Goal: Communication & Community: Answer question/provide support

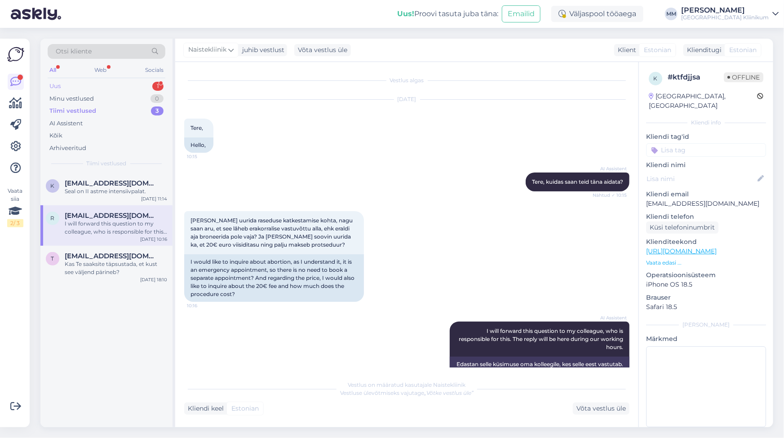
scroll to position [22, 0]
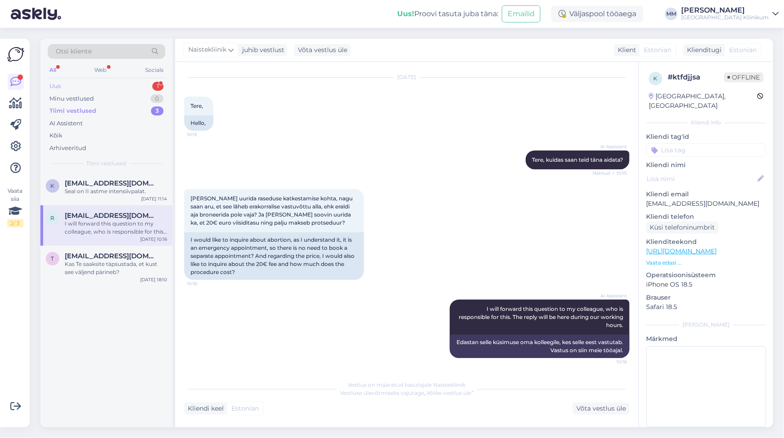
click at [62, 85] on div "Uus 1" at bounding box center [107, 86] width 118 height 13
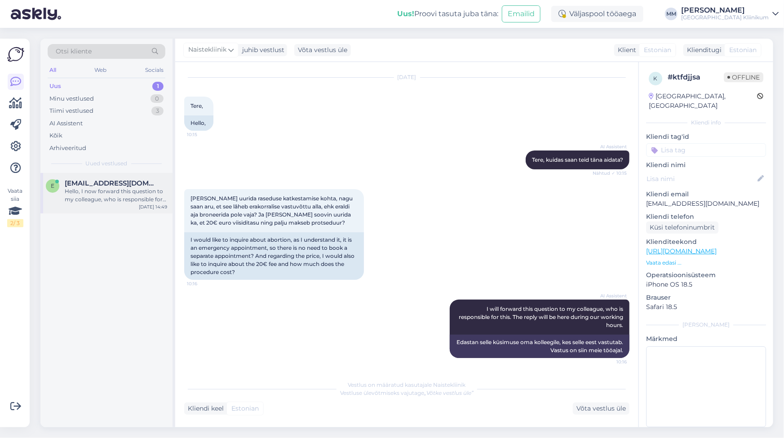
click at [123, 194] on div "Hello, I now forward this question to my colleague, who is responsible for this…" at bounding box center [116, 195] width 102 height 16
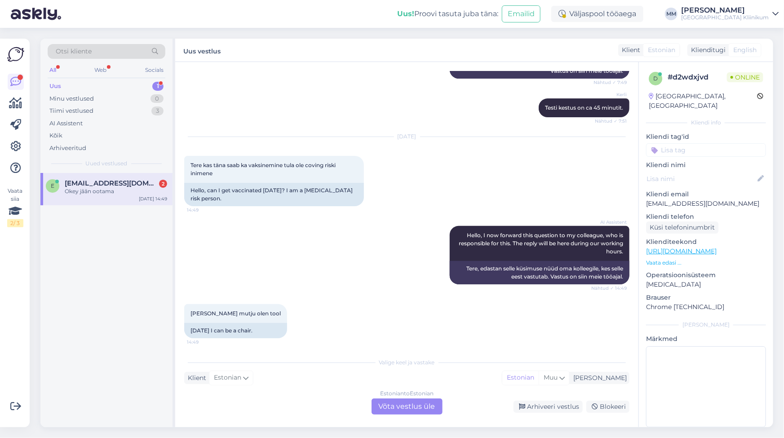
scroll to position [5005, 0]
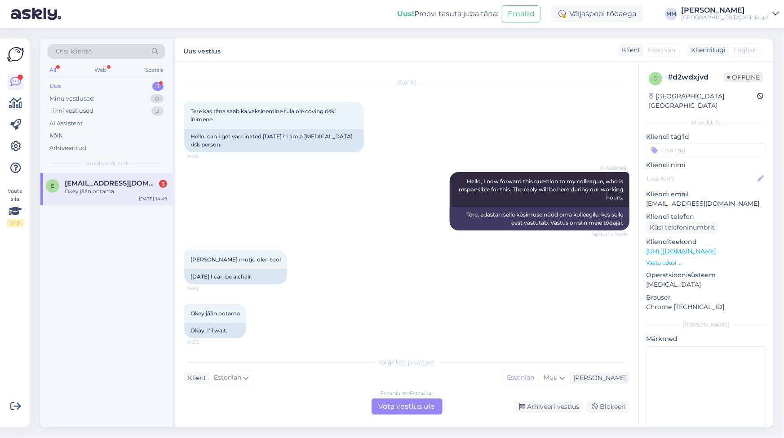
click at [387, 408] on div "Estonian to Estonian Võta vestlus üle" at bounding box center [406, 406] width 71 height 16
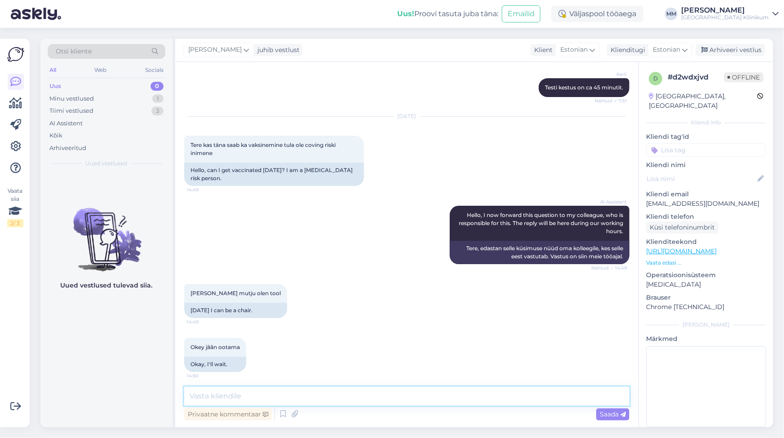
click at [262, 400] on textarea at bounding box center [406, 396] width 445 height 19
paste textarea "Kvartalis saab vaktsineerida aega broneerides ja broneerimata. Avatud E–R kell …"
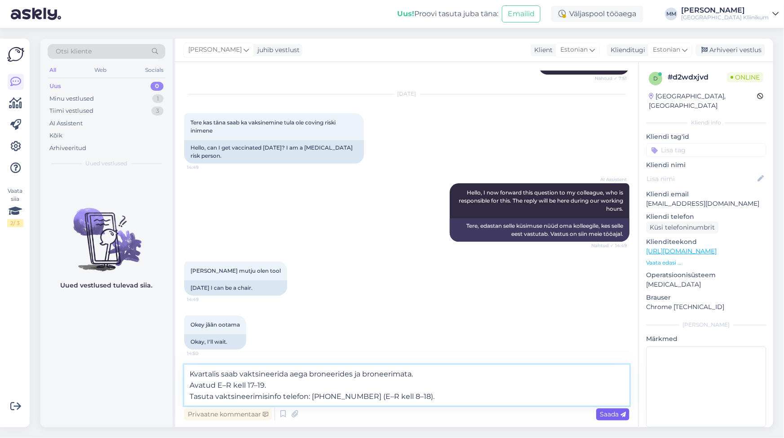
type textarea "Kvartalis saab vaktsineerida aega broneerides ja broneerimata. Avatud E–R kell …"
click at [605, 414] on span "Saada" at bounding box center [612, 414] width 26 height 8
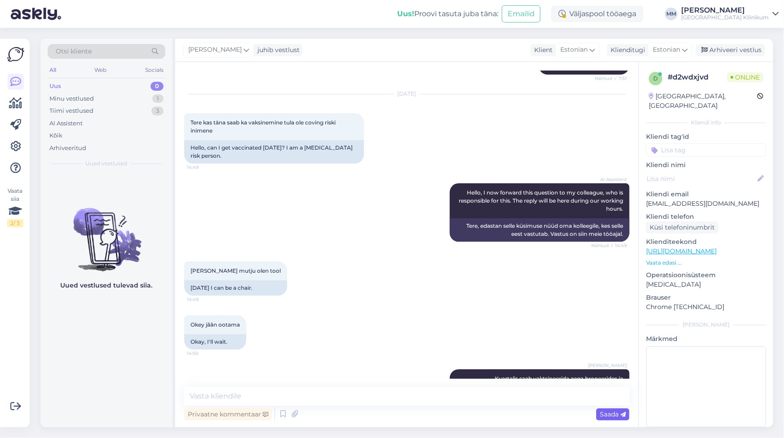
scroll to position [5034, 0]
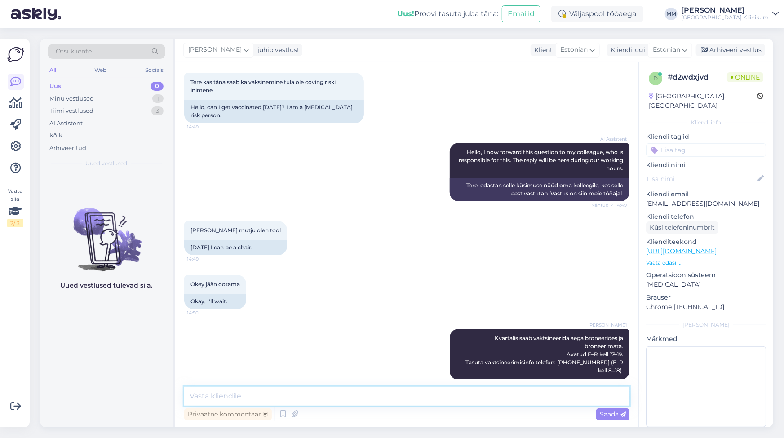
click at [260, 395] on textarea at bounding box center [406, 396] width 445 height 19
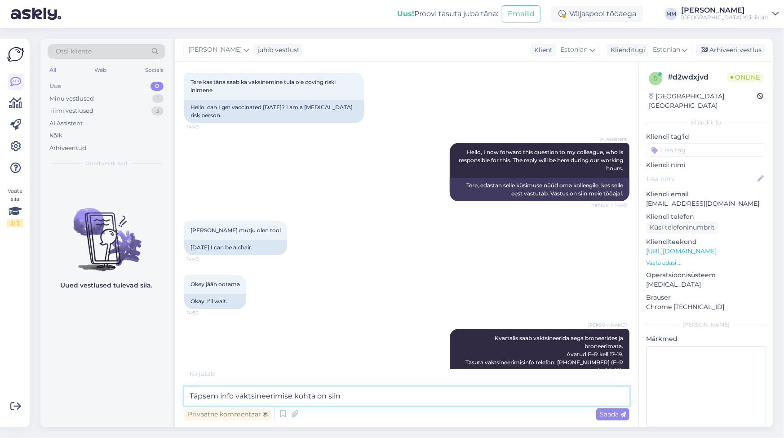
scroll to position [5043, 0]
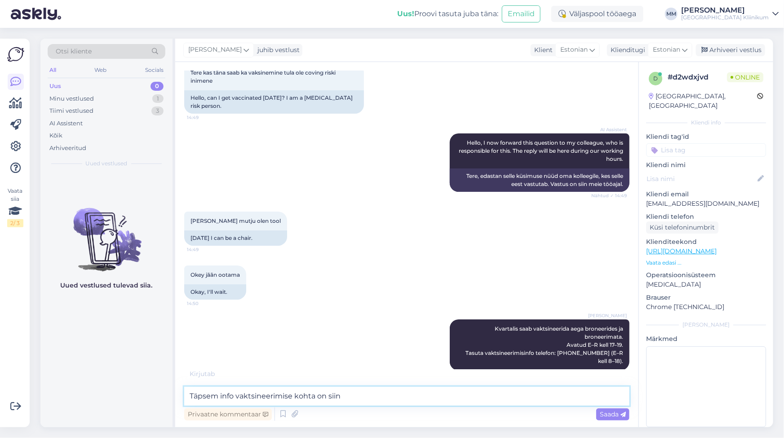
paste textarea "[URL][DOMAIN_NAME]"
type textarea "Täpsem info vaktsineerimise kohta on siin [URL][DOMAIN_NAME]"
click at [609, 414] on span "Saada" at bounding box center [612, 414] width 26 height 8
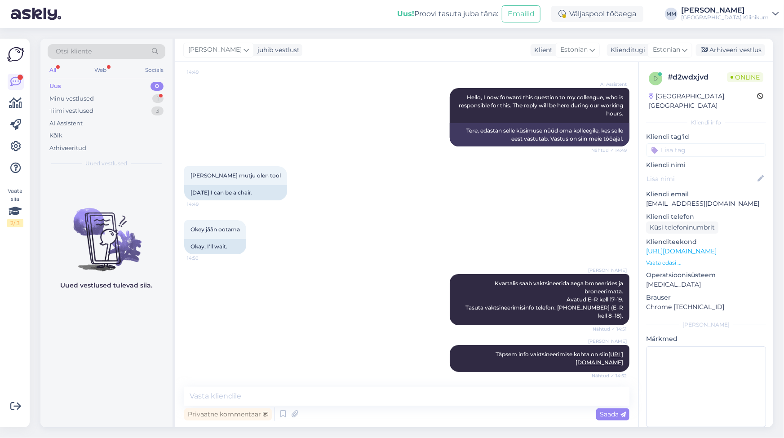
scroll to position [5128, 0]
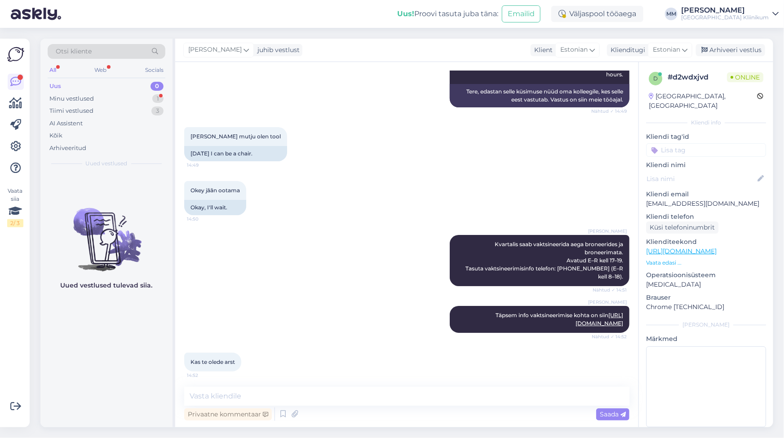
click at [672, 247] on link "[URL][DOMAIN_NAME]" at bounding box center [681, 251] width 71 height 8
click at [230, 397] on textarea at bounding box center [406, 396] width 445 height 19
type textarea "Olen vestlusakna klienditeenindaja."
click at [609, 411] on span "Saada" at bounding box center [612, 414] width 26 height 8
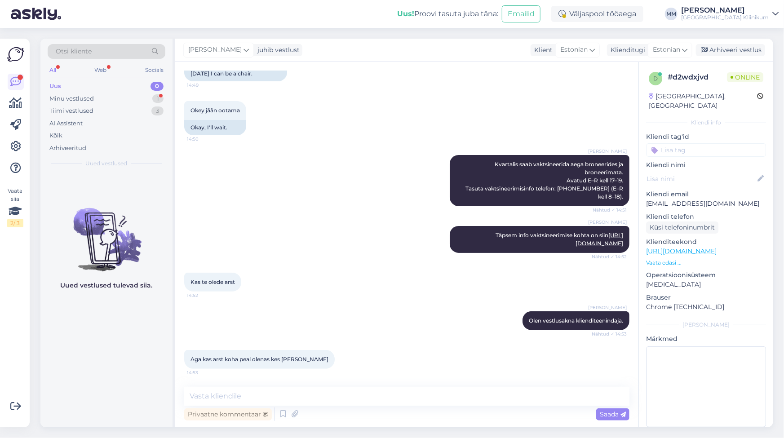
scroll to position [5205, 0]
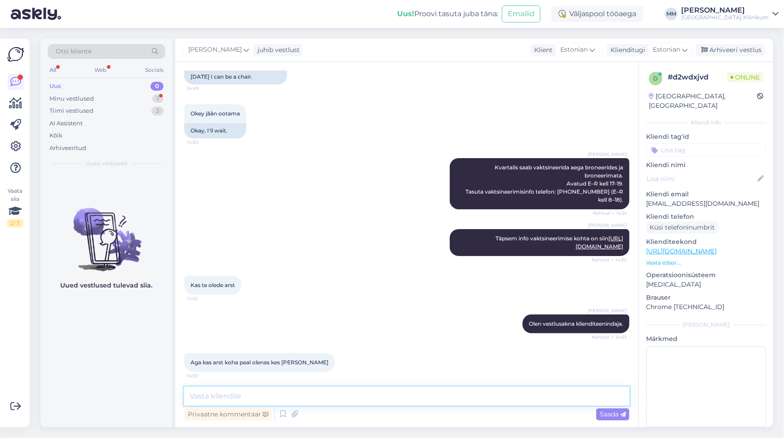
click at [228, 397] on textarea at bounding box center [406, 396] width 445 height 19
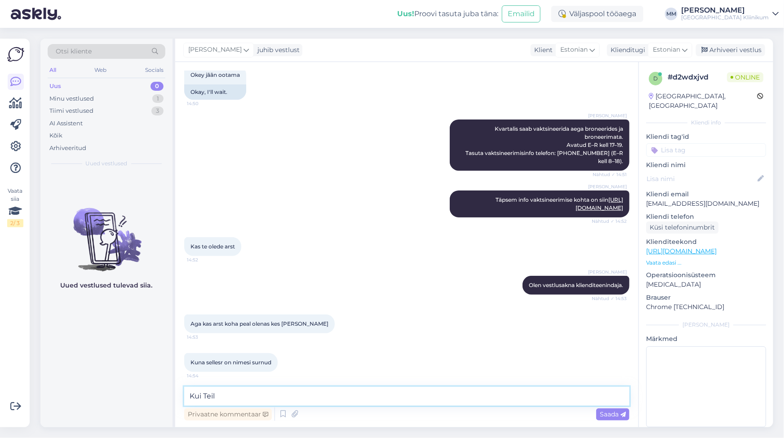
type textarea "Kui Teil"
drag, startPoint x: 222, startPoint y: 397, endPoint x: 183, endPoint y: 392, distance: 39.8
click at [183, 392] on div "Vestlus algas [DATE] Jh kui enesetunne halb ss tuleb haiglas mina w 18:48 Yes, …" at bounding box center [406, 244] width 463 height 365
drag, startPoint x: 458, startPoint y: 151, endPoint x: 618, endPoint y: 149, distance: 160.3
click at [618, 149] on div "[PERSON_NAME] Kvartalis saab vaktsineerida aega broneerides ja broneerimata. Av…" at bounding box center [540, 144] width 180 height 51
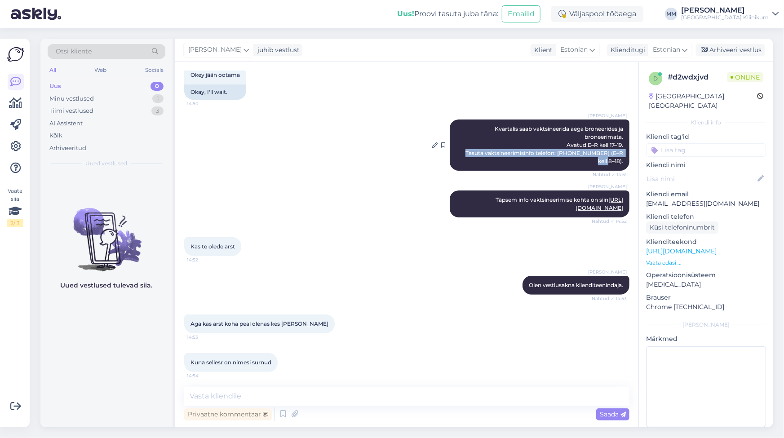
copy span "Tasuta vaktsineerimisinfo telefon: [PHONE_NUMBER] (E–R kell 8–18)."
click at [245, 395] on textarea at bounding box center [406, 396] width 445 height 19
paste textarea "Tasuta vaktsineerimisinfo telefon: [PHONE_NUMBER] (E–R kell 8–18)."
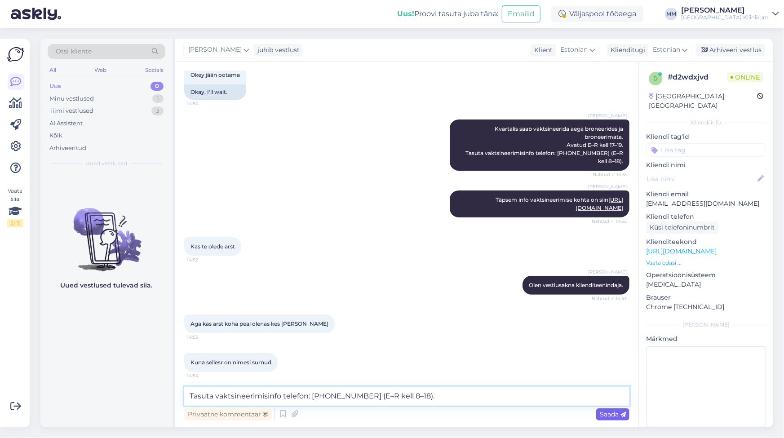
type textarea "Tasuta vaktsineerimisinfo telefon: [PHONE_NUMBER] (E–R kell 8–18)."
click at [603, 416] on span "Saada" at bounding box center [612, 414] width 26 height 8
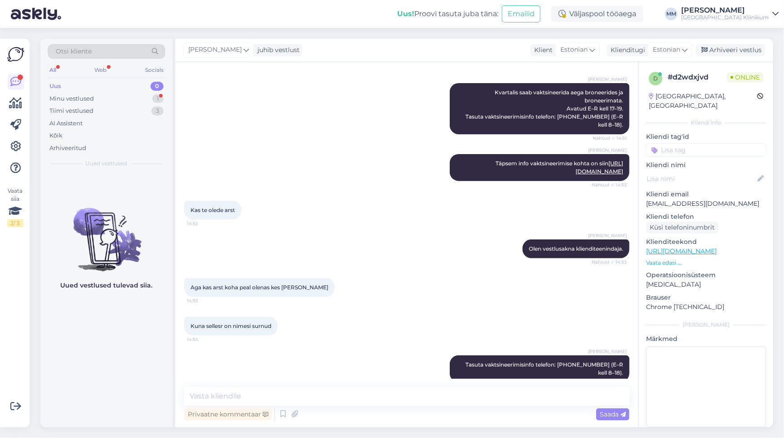
scroll to position [5320, 0]
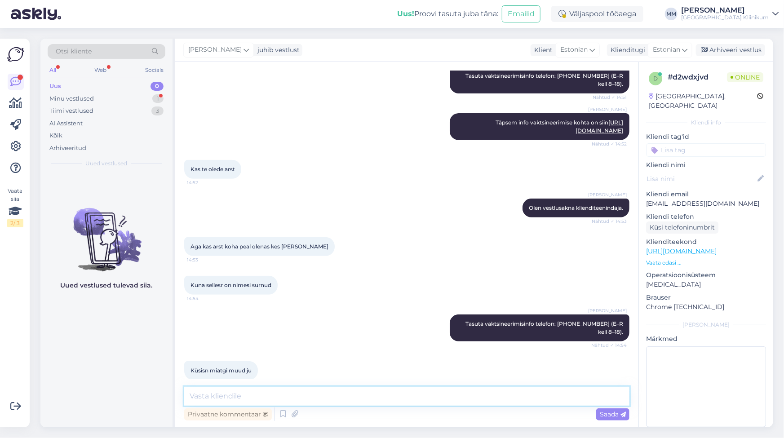
drag, startPoint x: 238, startPoint y: 397, endPoint x: 263, endPoint y: 398, distance: 24.7
click at [238, 397] on textarea at bounding box center [406, 396] width 445 height 19
drag, startPoint x: 550, startPoint y: 319, endPoint x: 615, endPoint y: 320, distance: 64.7
click at [615, 320] on span "Tasuta vaktsineerimisinfo telefon: [PHONE_NUMBER] (E–R kell 8–18)." at bounding box center [544, 327] width 159 height 15
copy span "731 7200 (E–R kell 8–18"
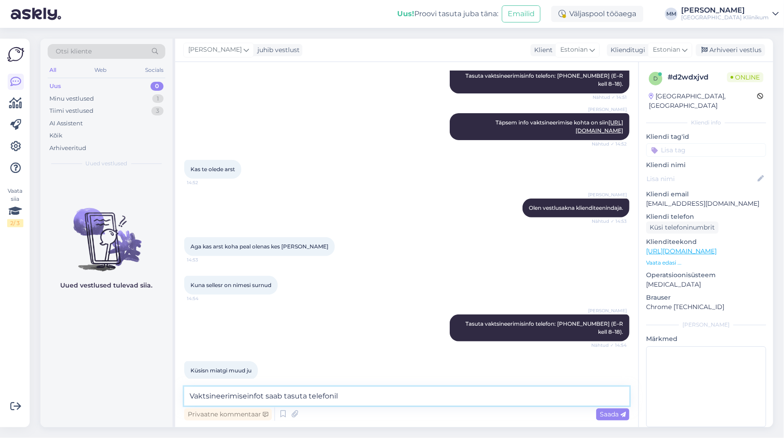
click at [338, 396] on textarea "Vaktsineerimiseinfot saab tasuta telefonil" at bounding box center [406, 396] width 445 height 19
click at [339, 395] on textarea "Vaktsineerimiseinfot saab tasuta telefonil" at bounding box center [406, 396] width 445 height 19
paste textarea "731 7200 (E–R kell 8–18"
type textarea "V"
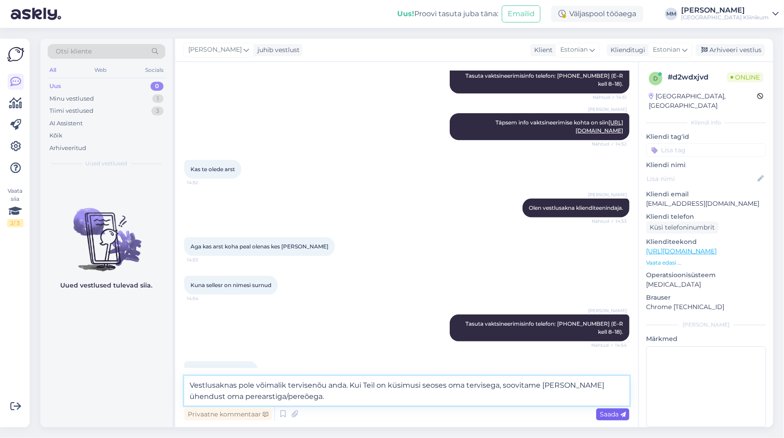
type textarea "Vestlusaknas pole võimalik tervisenõu anda. Kui Teil on küsimusi seoses oma ter…"
click at [603, 414] on span "Saada" at bounding box center [612, 414] width 26 height 8
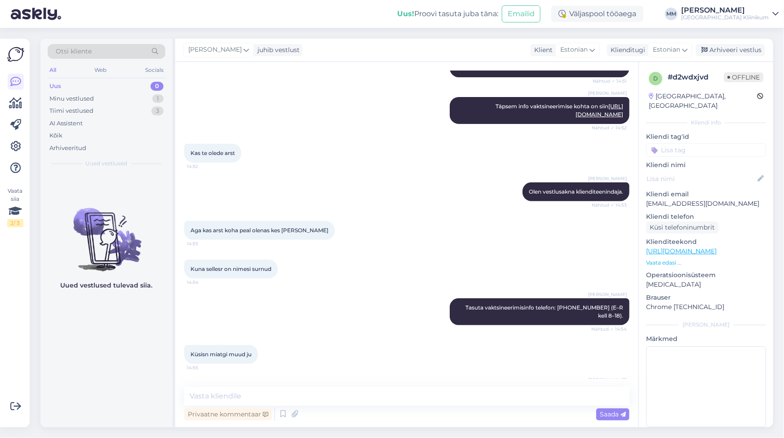
scroll to position [5375, 0]
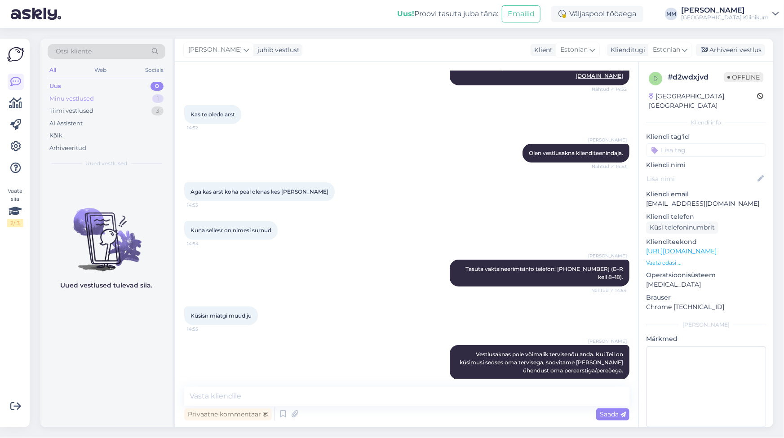
click at [72, 102] on div "Minu vestlused" at bounding box center [71, 98] width 44 height 9
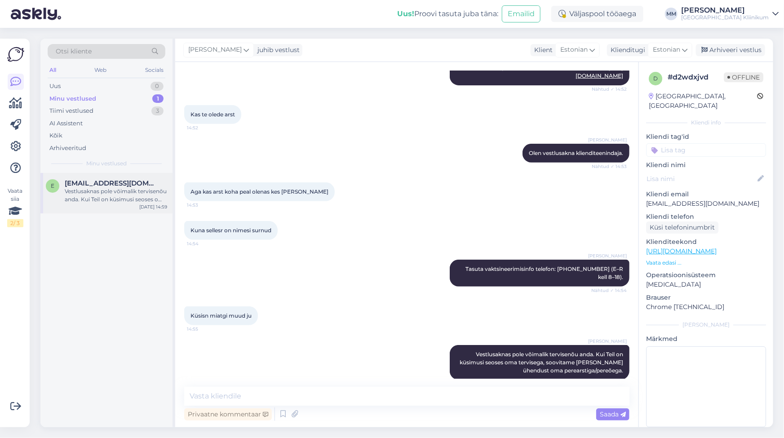
click at [117, 196] on div "Vestlusaknas pole võimalik tervisenõu anda. Kui Teil on küsimusi seoses oma ter…" at bounding box center [116, 195] width 102 height 16
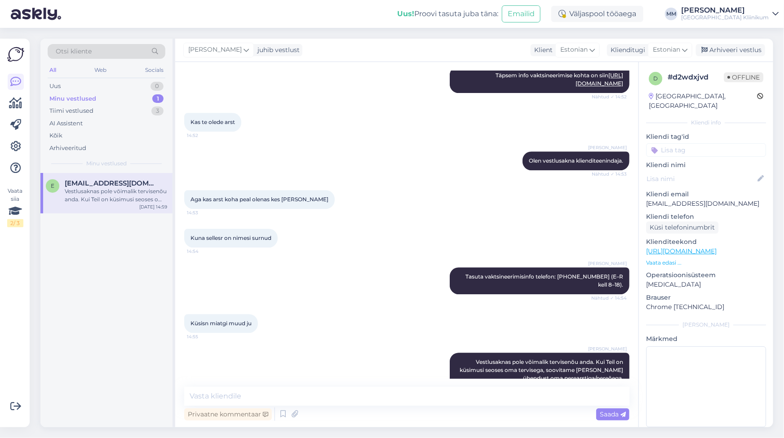
scroll to position [4641, 0]
click at [682, 247] on link "[URL][DOMAIN_NAME]" at bounding box center [681, 251] width 71 height 8
click at [736, 50] on div "Arhiveeri vestlus" at bounding box center [730, 50] width 69 height 12
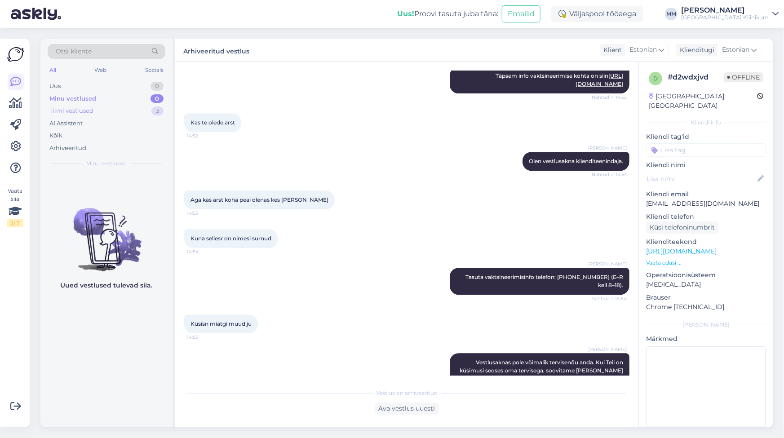
click at [79, 108] on div "Tiimi vestlused" at bounding box center [71, 110] width 44 height 9
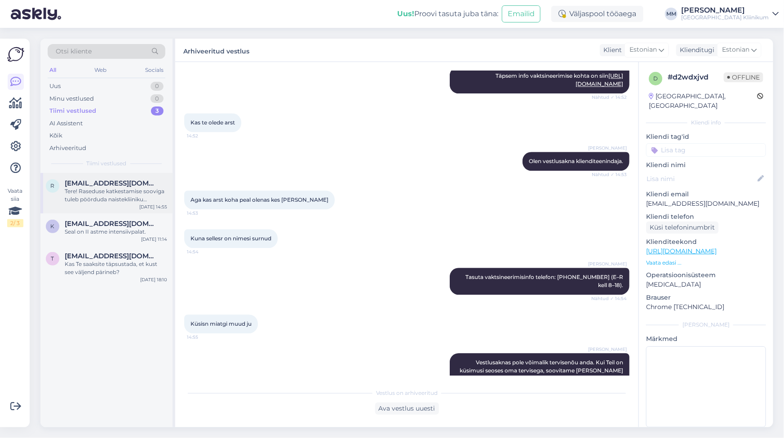
click at [91, 194] on div "Tere! Raseduse katkestamise sooviga tuleb pöörduda naistekliiniku valvearsti va…" at bounding box center [116, 195] width 102 height 16
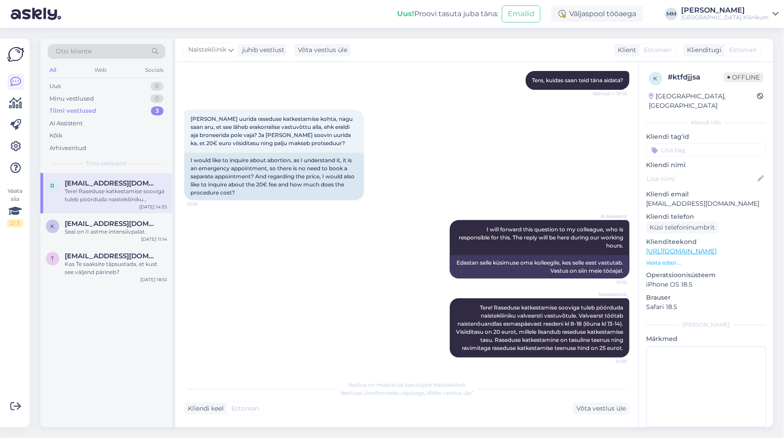
click at [68, 108] on div "Tiimi vestlused" at bounding box center [72, 110] width 47 height 9
click at [67, 123] on div "AI Assistent" at bounding box center [65, 123] width 33 height 9
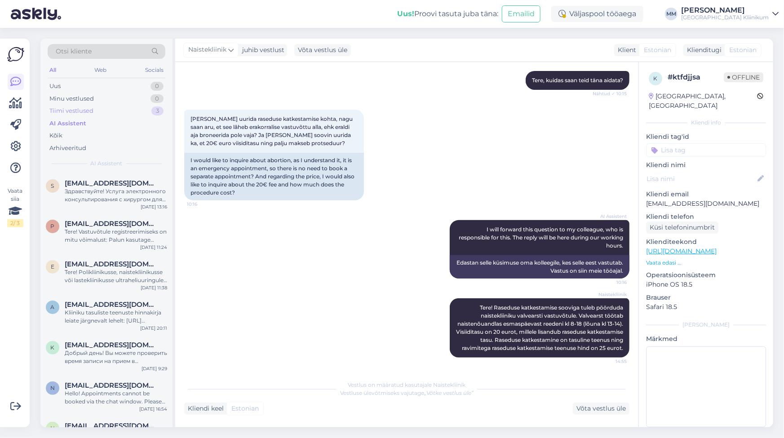
click at [78, 112] on div "Tiimi vestlused" at bounding box center [71, 110] width 44 height 9
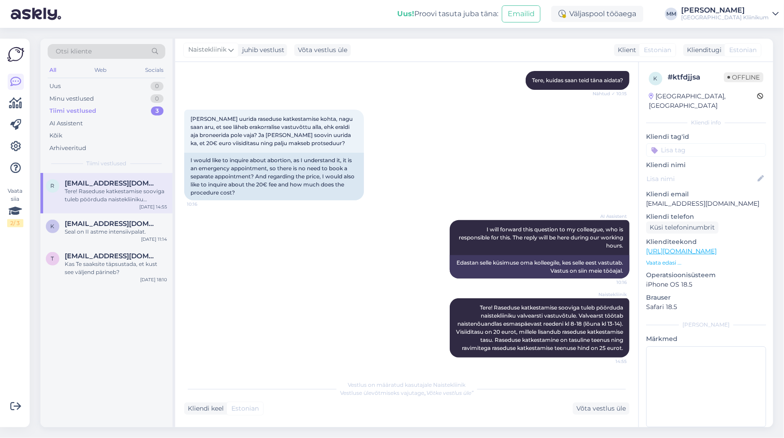
click at [88, 194] on div "Tere! Raseduse katkestamise sooviga tuleb pöörduda naistekliiniku valvearsti va…" at bounding box center [116, 195] width 102 height 16
click at [604, 410] on div "Võta vestlus üle" at bounding box center [601, 408] width 57 height 12
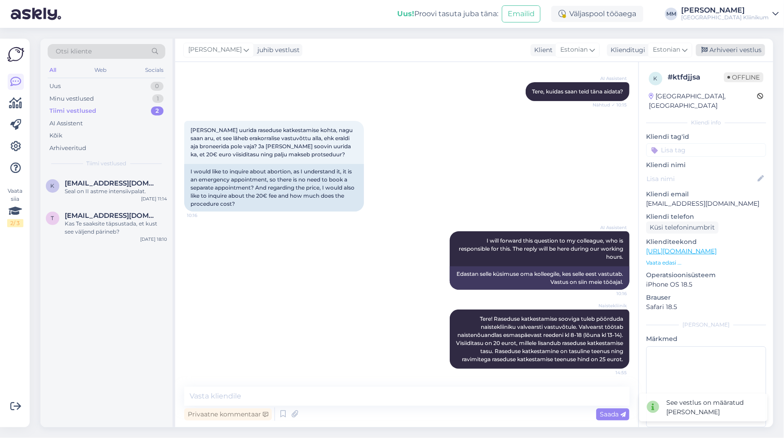
click at [731, 49] on div "Arhiveeri vestlus" at bounding box center [730, 50] width 69 height 12
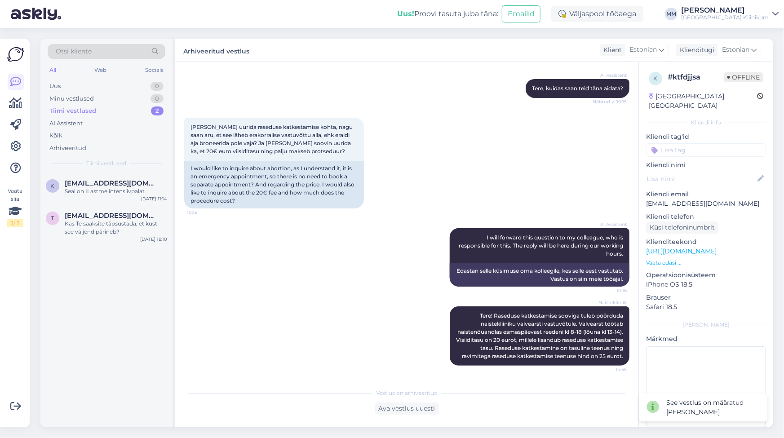
scroll to position [101, 0]
click at [69, 192] on div "Seal on II astme intensiivpalat." at bounding box center [116, 191] width 102 height 8
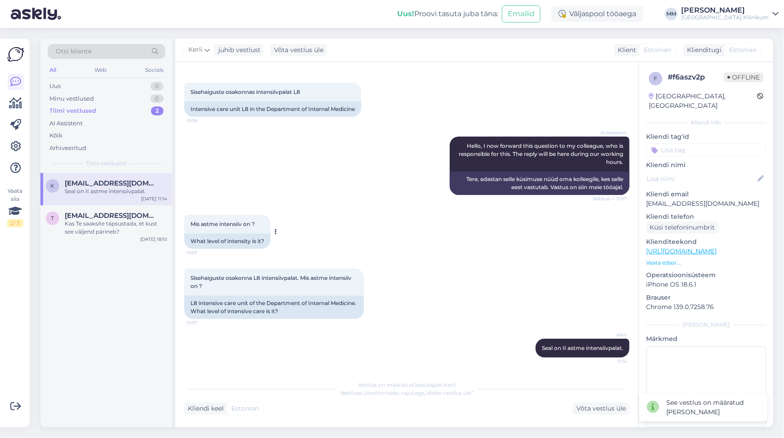
scroll to position [43, 0]
click at [605, 404] on div "Võta vestlus üle" at bounding box center [601, 408] width 57 height 12
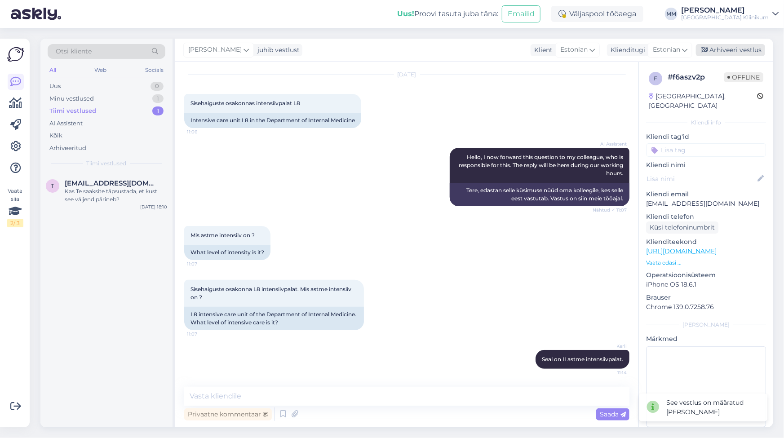
click at [740, 51] on div "Arhiveeri vestlus" at bounding box center [730, 50] width 69 height 12
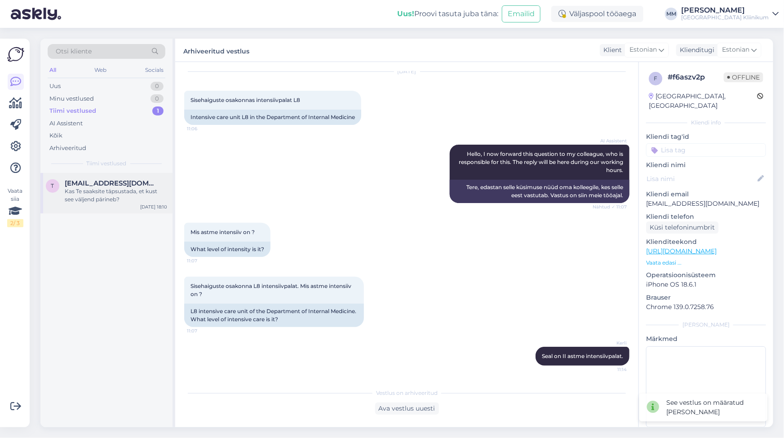
click at [76, 195] on div "Kas Te saaksite täpsustada, et kust see väljend pärineb?" at bounding box center [116, 195] width 102 height 16
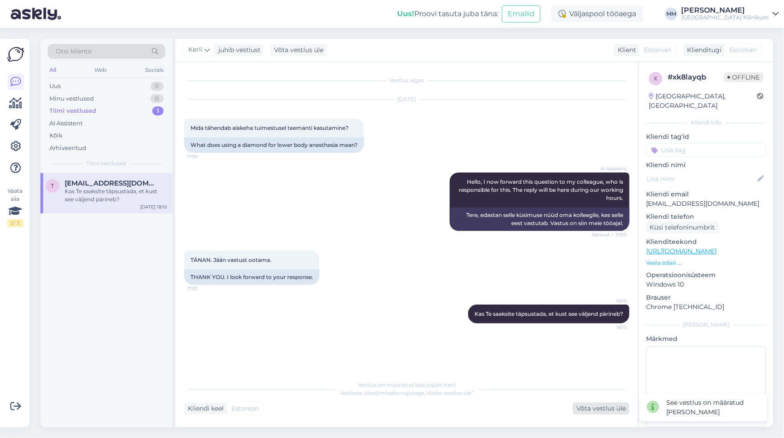
click at [593, 408] on div "Võta vestlus üle" at bounding box center [601, 408] width 57 height 12
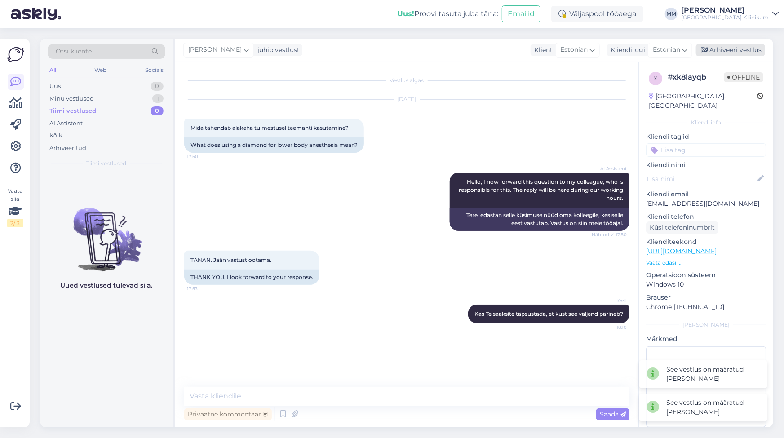
click at [728, 49] on div "Arhiveeri vestlus" at bounding box center [730, 50] width 69 height 12
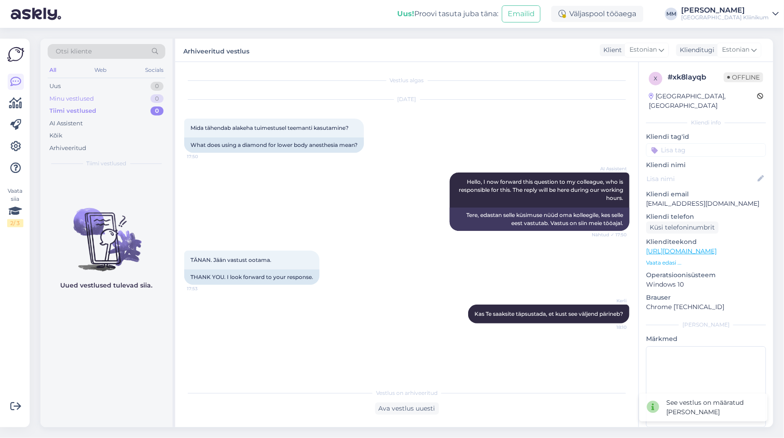
click at [64, 93] on div "Minu vestlused 0" at bounding box center [107, 99] width 118 height 13
